Goal: Navigation & Orientation: Find specific page/section

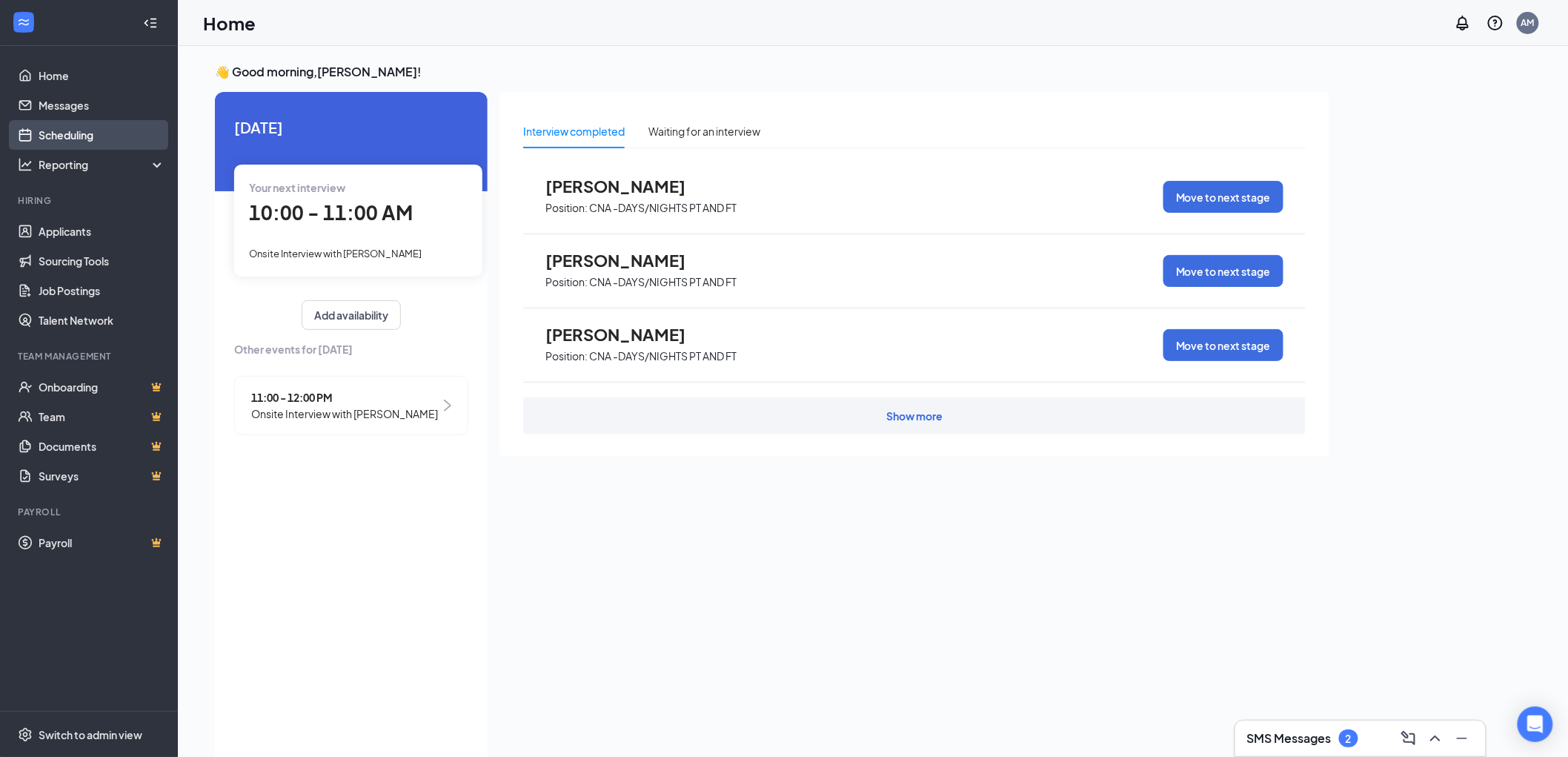
click at [64, 136] on link "Scheduling" at bounding box center [102, 134] width 127 height 30
click at [79, 131] on link "Scheduling" at bounding box center [102, 134] width 127 height 30
click at [63, 131] on link "Scheduling" at bounding box center [102, 134] width 127 height 30
click at [64, 67] on link "Home" at bounding box center [102, 75] width 127 height 30
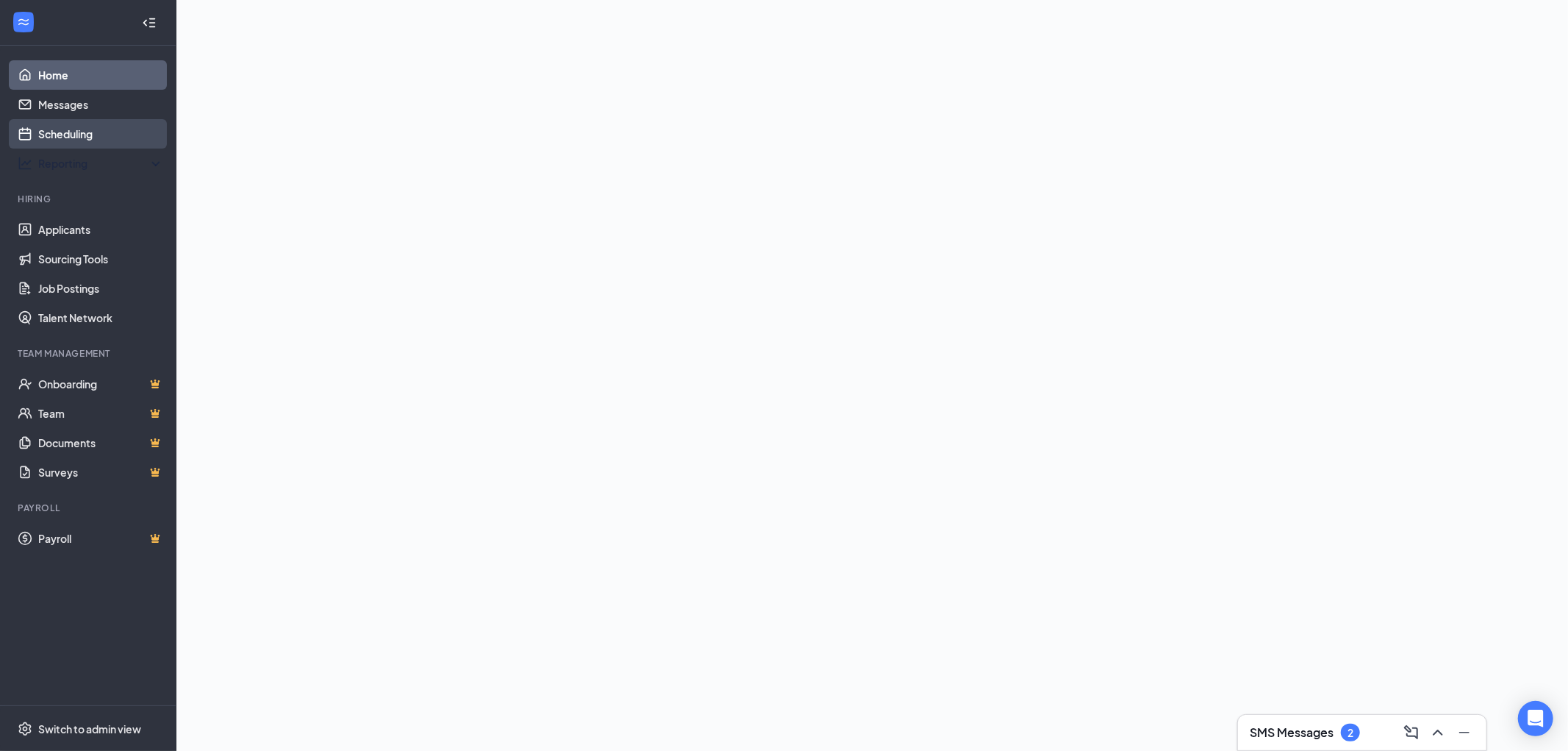
click at [67, 129] on link "Scheduling" at bounding box center [101, 133] width 126 height 29
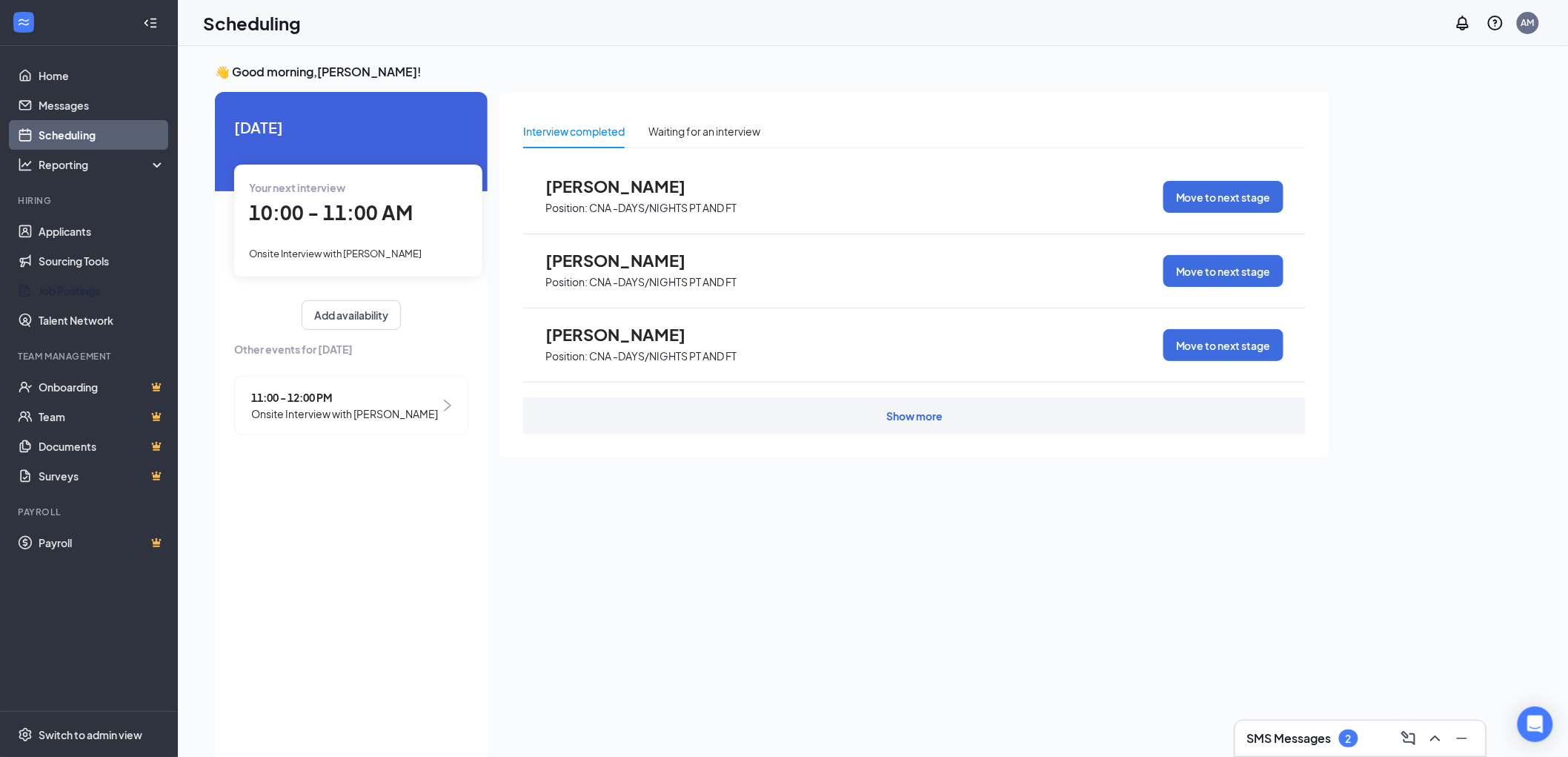
drag, startPoint x: 70, startPoint y: 294, endPoint x: 115, endPoint y: 355, distance: 75.8
click at [70, 297] on link "Job Postings" at bounding box center [102, 290] width 127 height 30
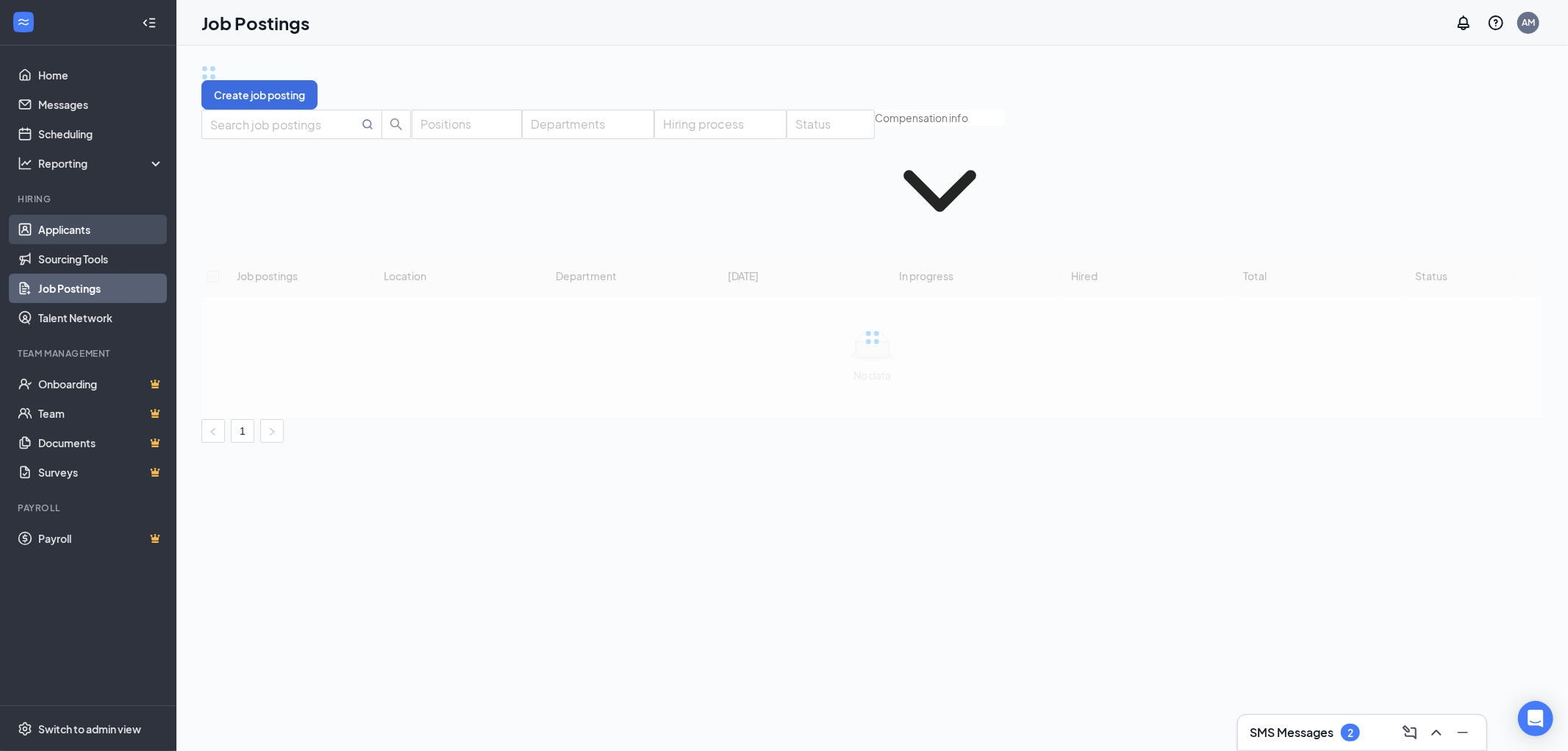
drag, startPoint x: 81, startPoint y: 226, endPoint x: 86, endPoint y: 233, distance: 8.6
click at [81, 229] on link "Applicants" at bounding box center [101, 229] width 126 height 29
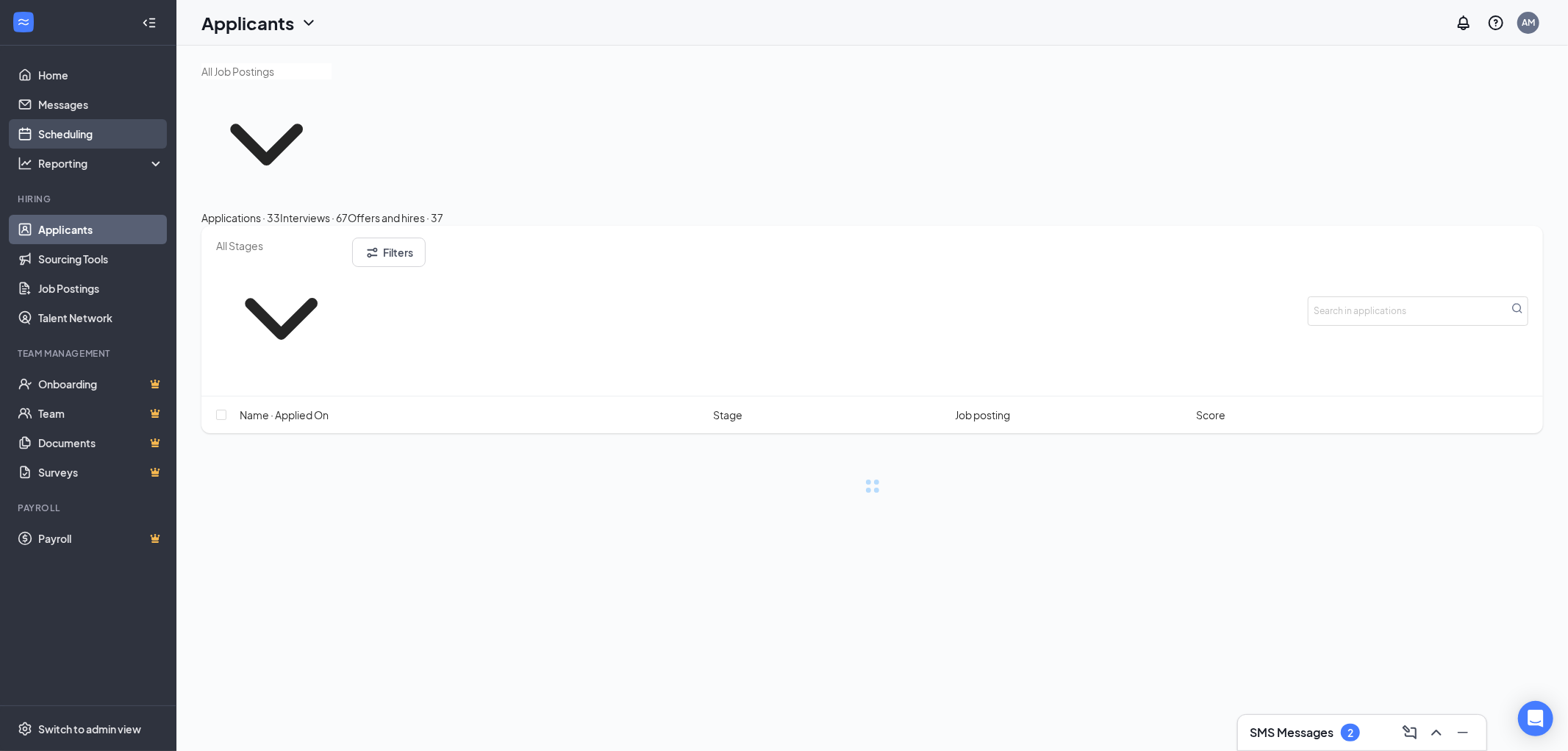
click at [83, 131] on link "Scheduling" at bounding box center [101, 133] width 126 height 29
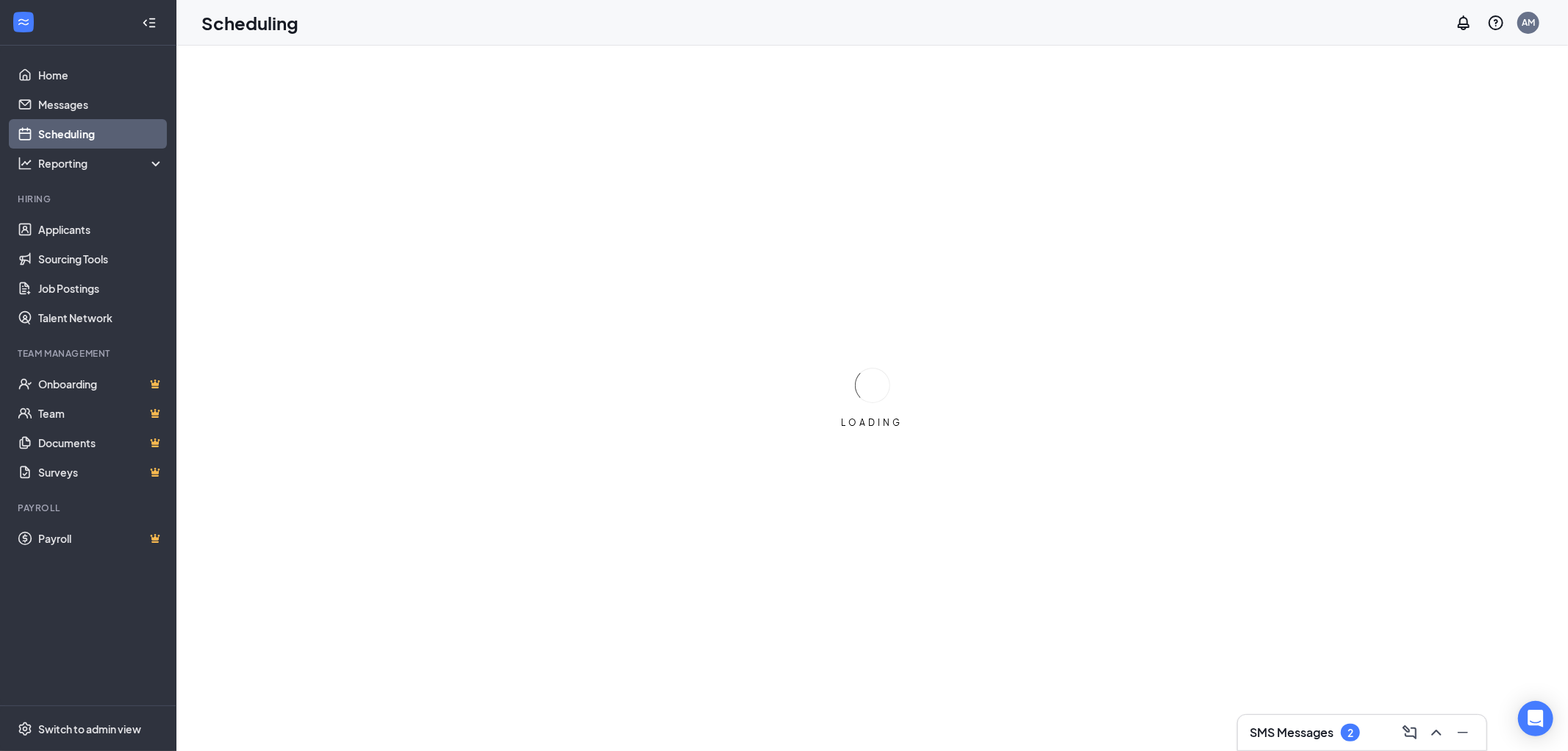
click at [156, 20] on div at bounding box center [149, 23] width 29 height 29
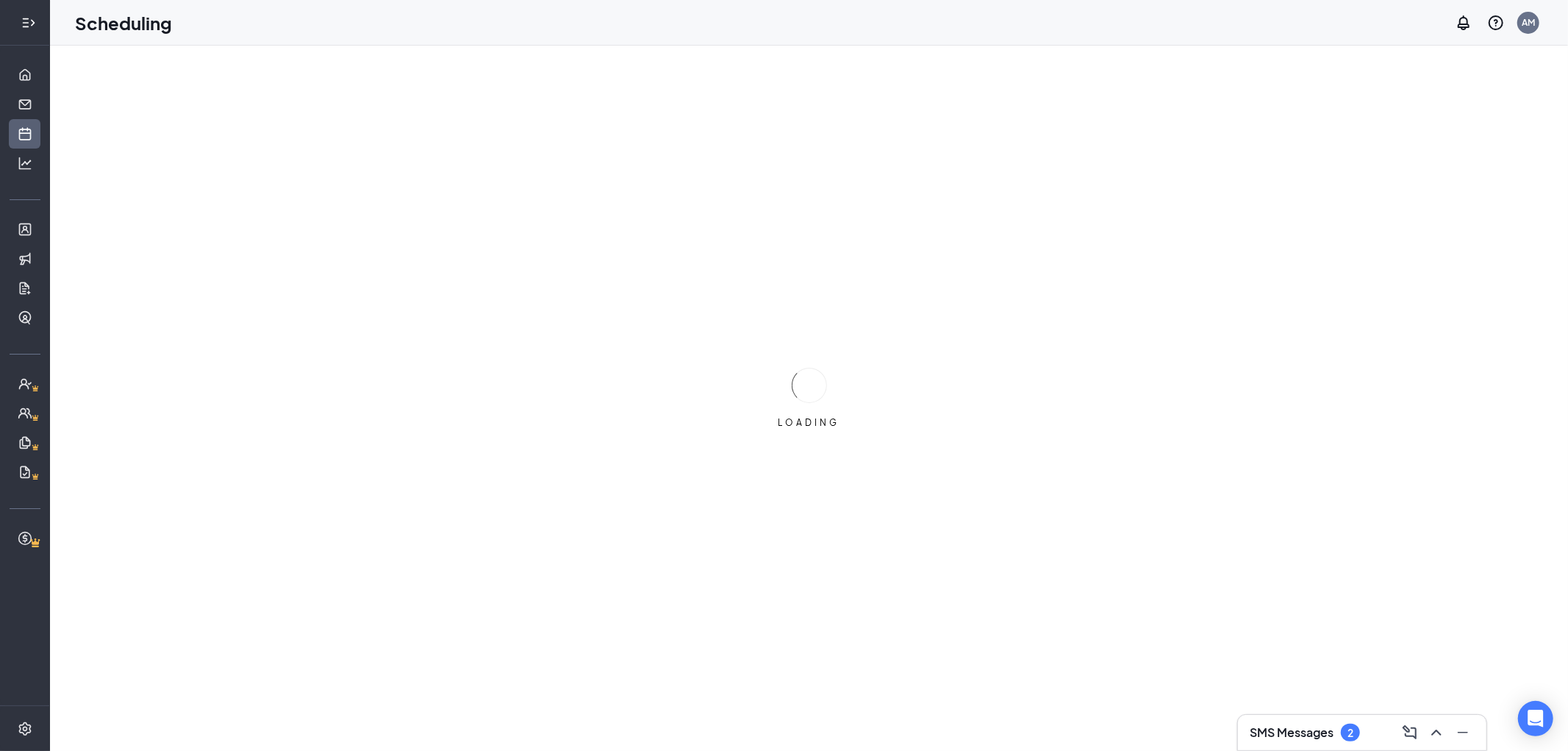
click at [26, 24] on icon "Expand" at bounding box center [29, 23] width 15 height 15
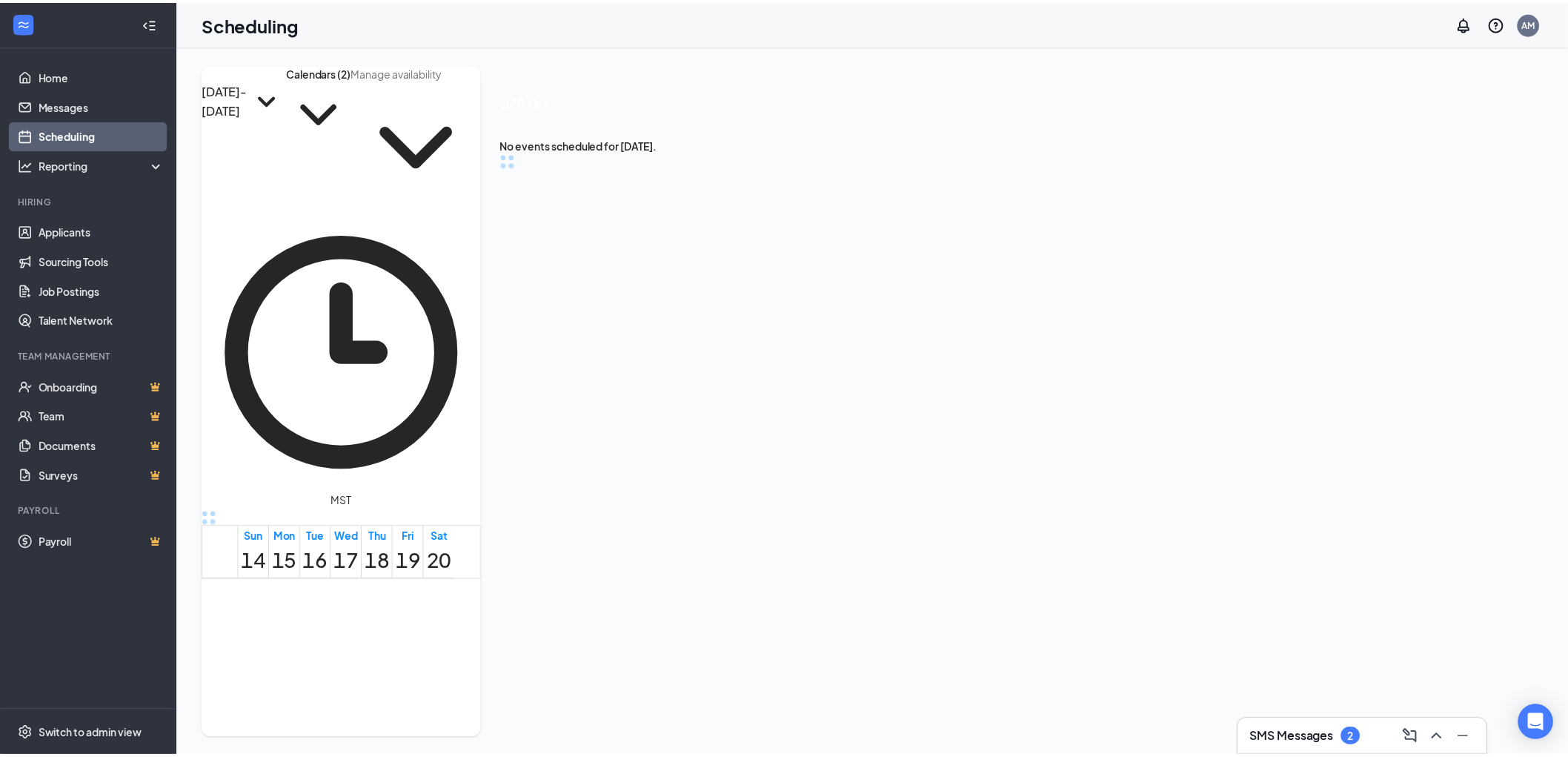
scroll to position [524, 0]
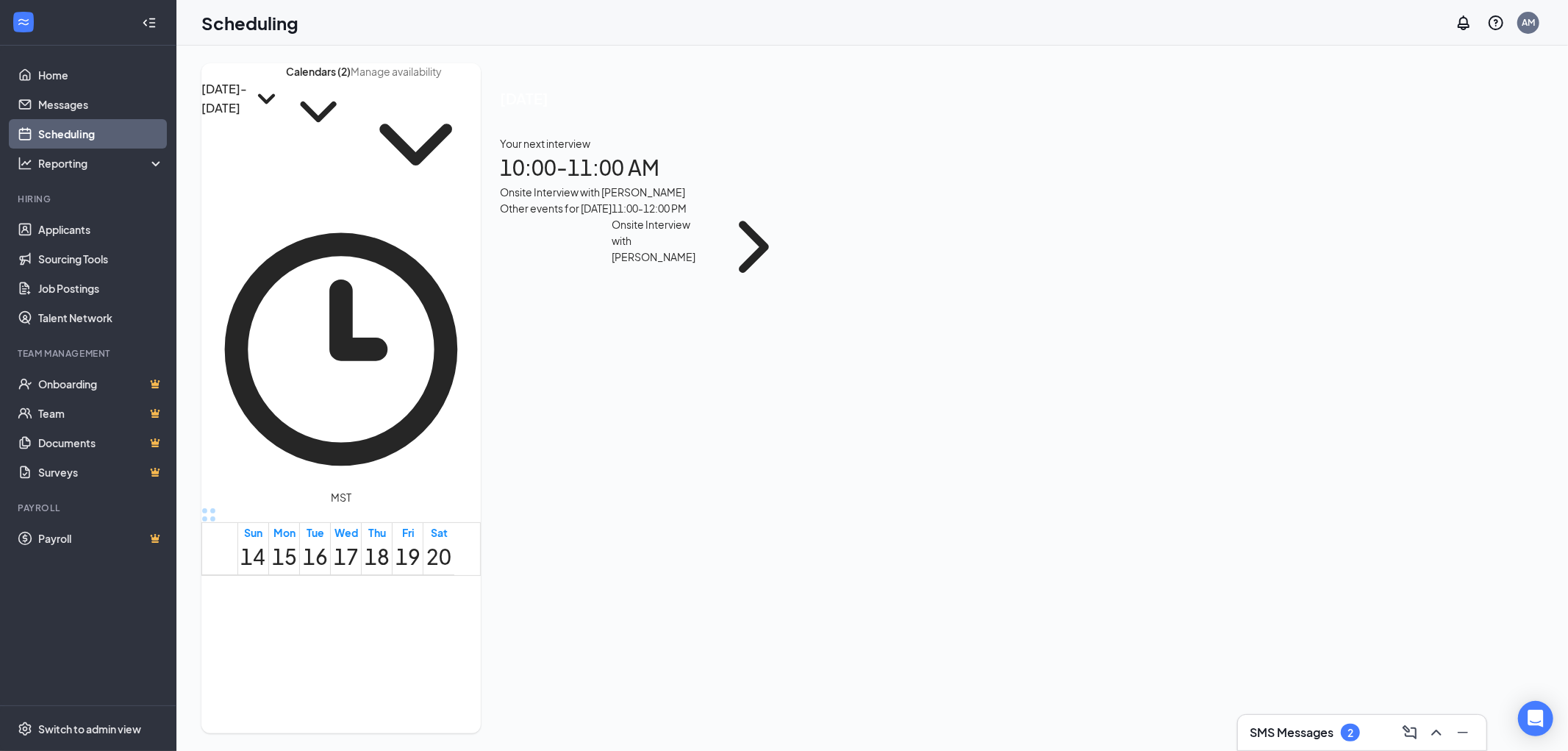
click at [268, 12] on h1 "Scheduling" at bounding box center [250, 23] width 97 height 25
click at [707, 244] on icon "ChevronRight" at bounding box center [754, 247] width 93 height 93
click at [739, 234] on icon "ChevronRight" at bounding box center [754, 247] width 30 height 52
click at [313, 59] on div "[DATE] - [DATE] Calendars (2) MST Sun 14 Mon 15 Tue 16 Wed 17 Thu 18 Fri 19 Sat…" at bounding box center [872, 398] width 1391 height 705
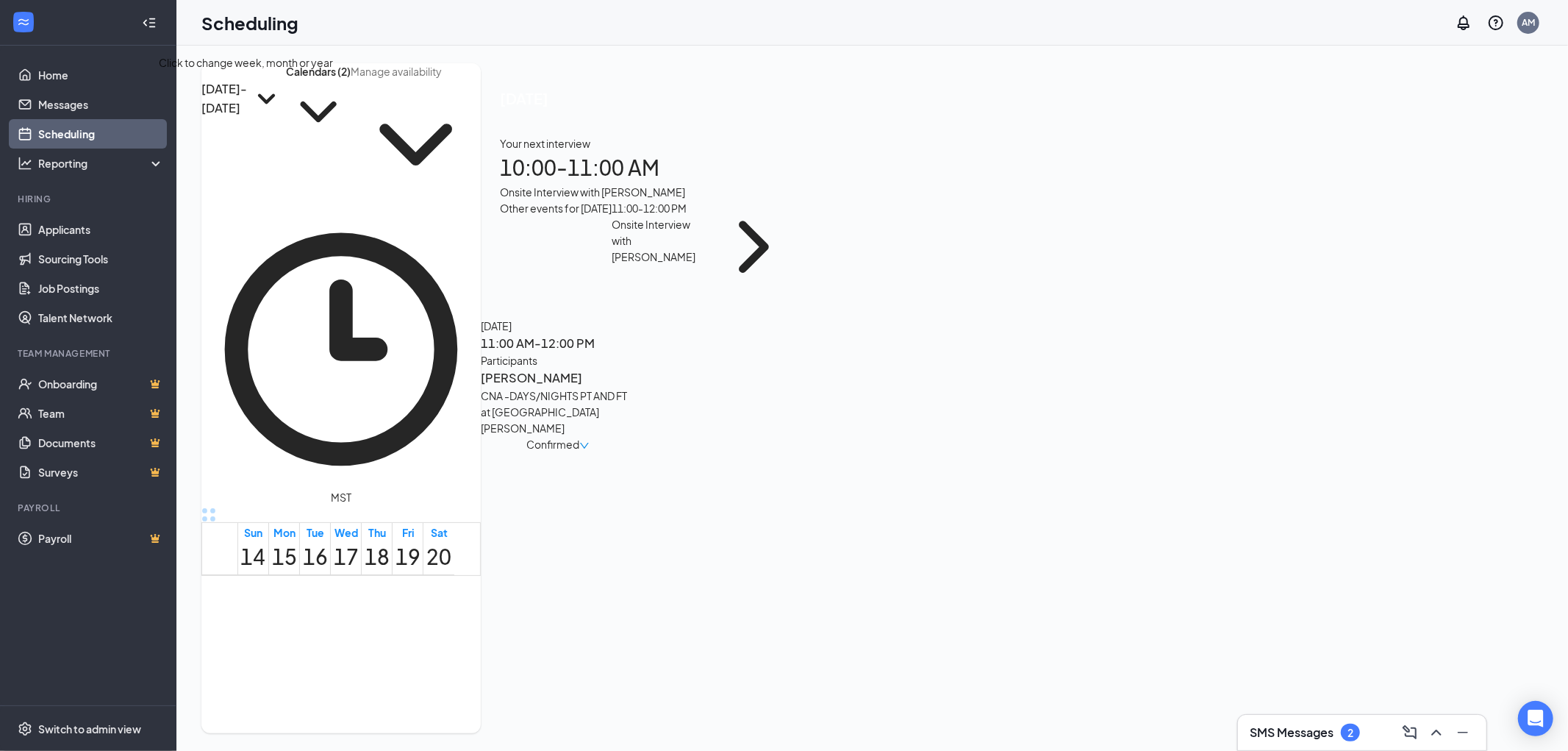
click at [273, 104] on icon "SmallChevronDown" at bounding box center [267, 99] width 39 height 39
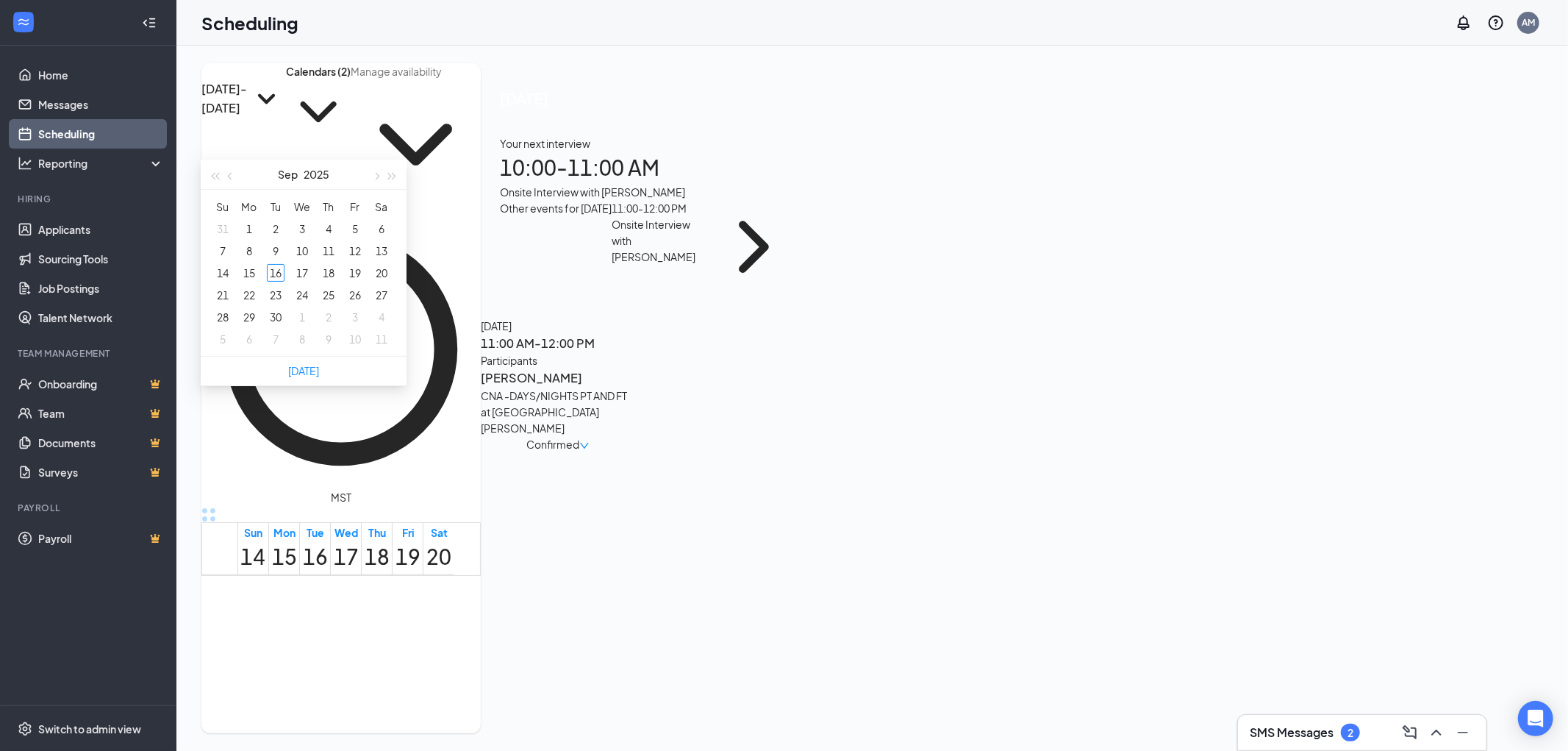
click at [57, 135] on link "Scheduling" at bounding box center [101, 133] width 126 height 29
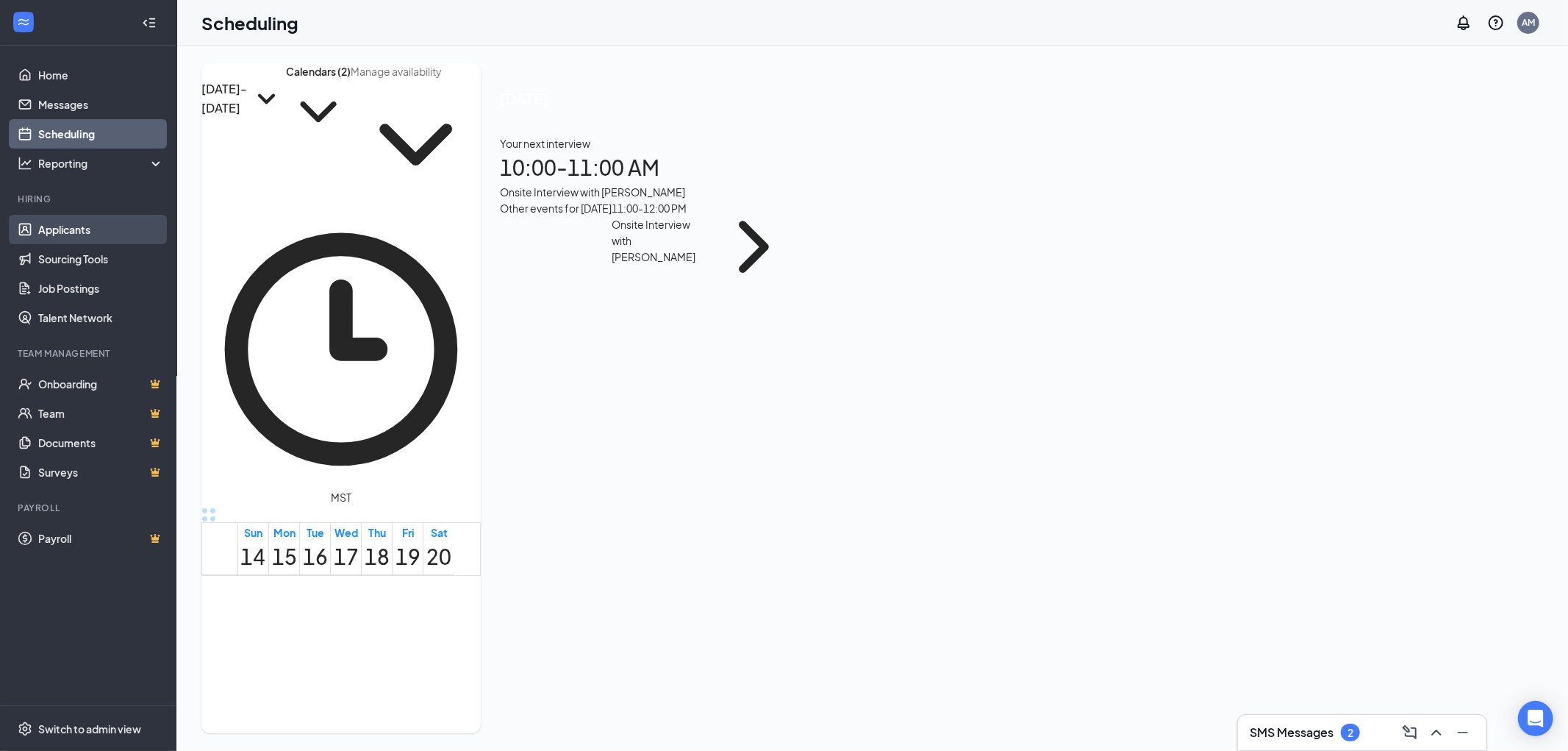
click at [62, 232] on link "Applicants" at bounding box center [101, 229] width 126 height 29
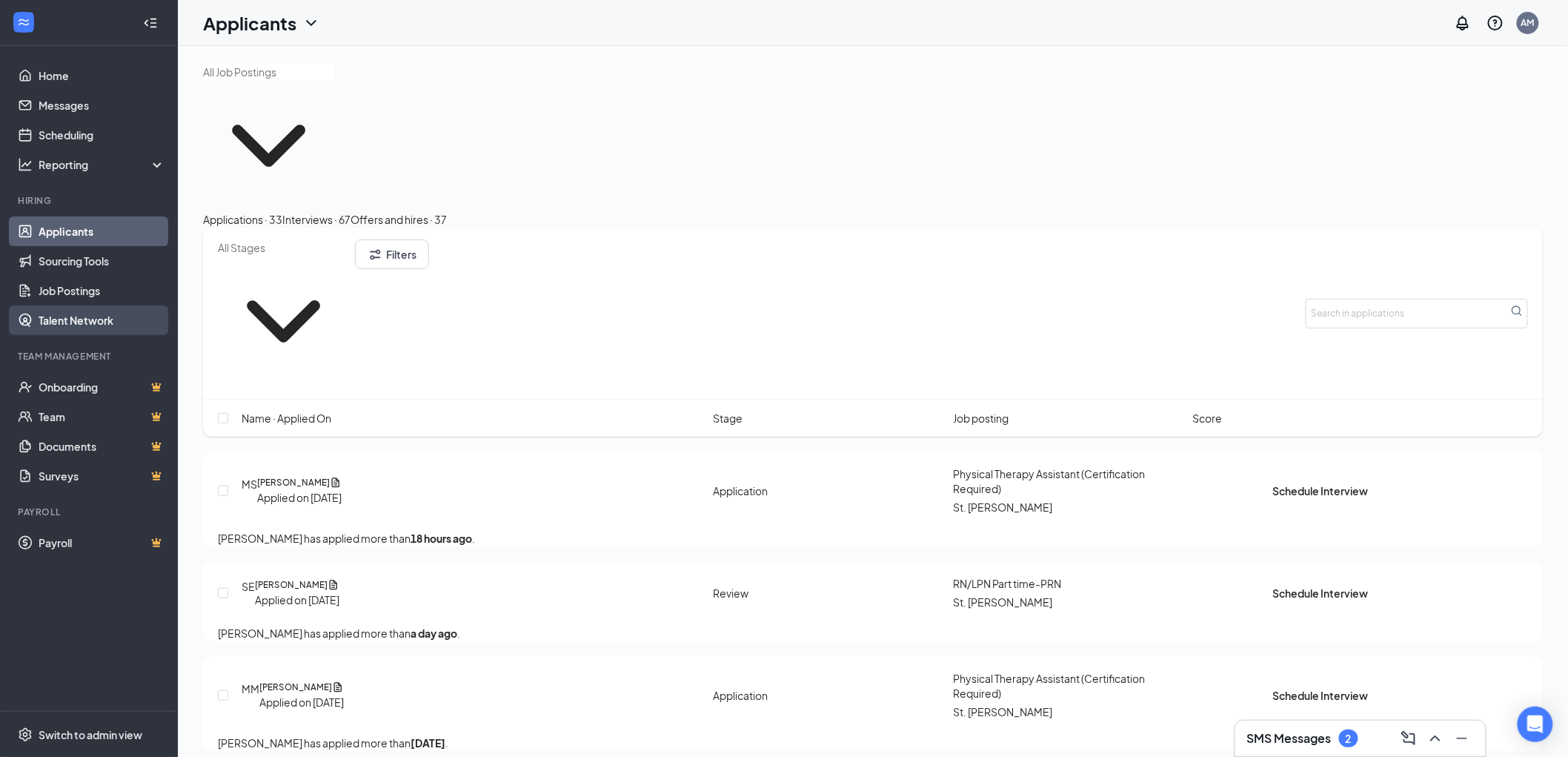
click at [70, 307] on link "Talent Network" at bounding box center [102, 320] width 127 height 30
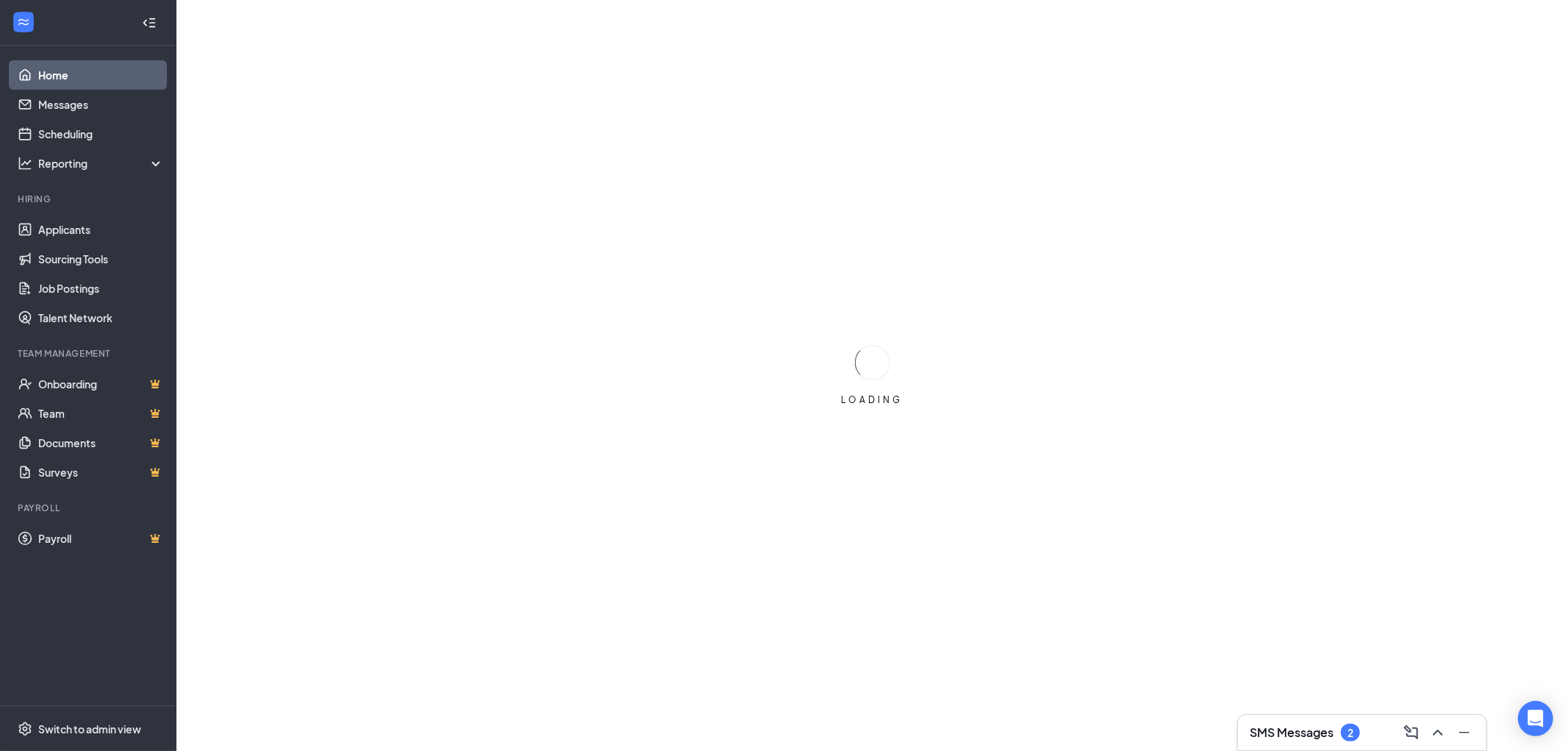
click at [64, 74] on link "Home" at bounding box center [101, 74] width 126 height 29
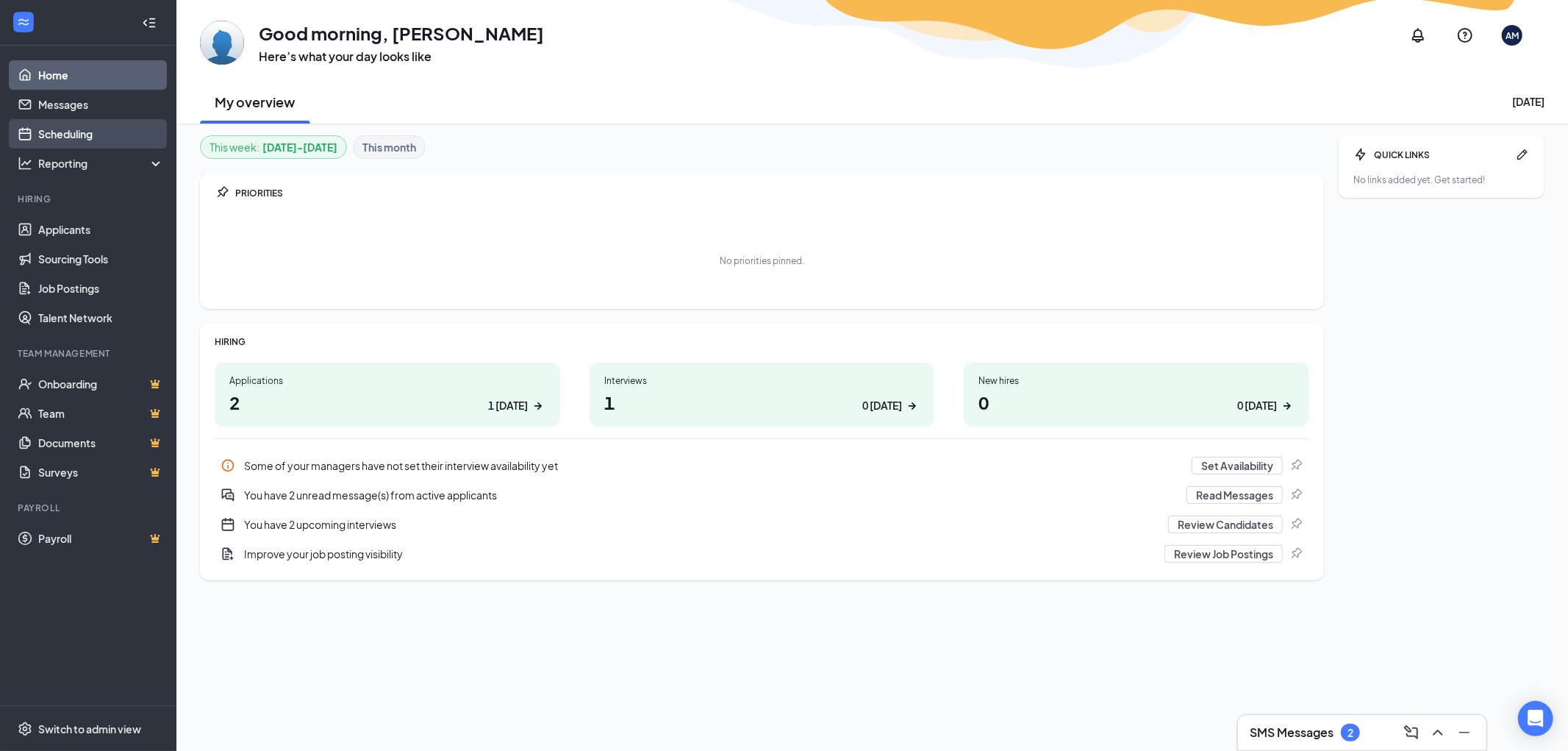
click at [67, 132] on link "Scheduling" at bounding box center [101, 133] width 126 height 29
